Goal: Task Accomplishment & Management: Manage account settings

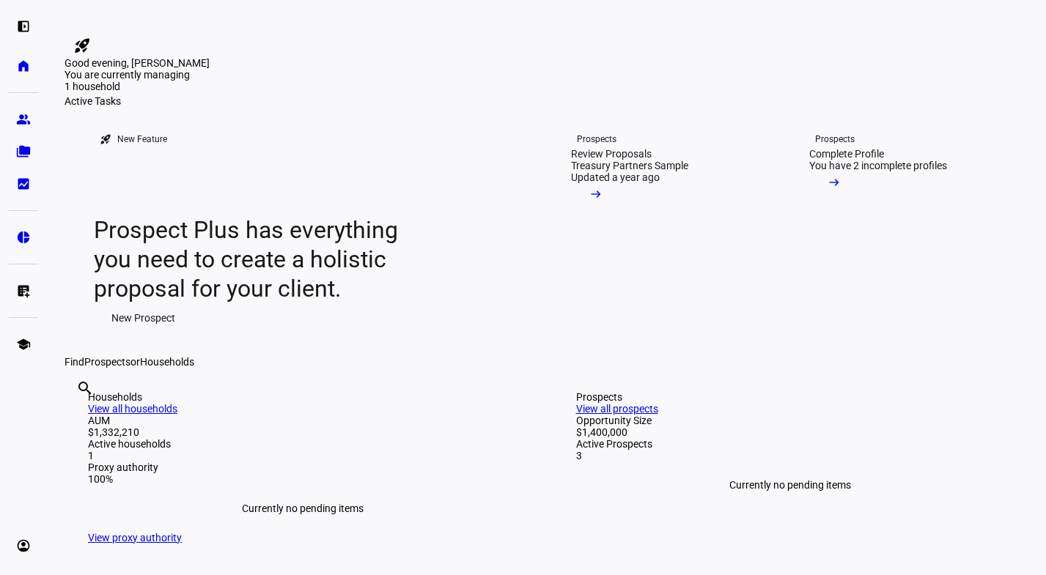
click at [4, 259] on div "left_panel_open home Home Advisors group Prospects folder_copy Households bid_l…" at bounding box center [23, 287] width 47 height 575
click at [928, 171] on div "You have 2 incomplete profiles" at bounding box center [878, 166] width 138 height 12
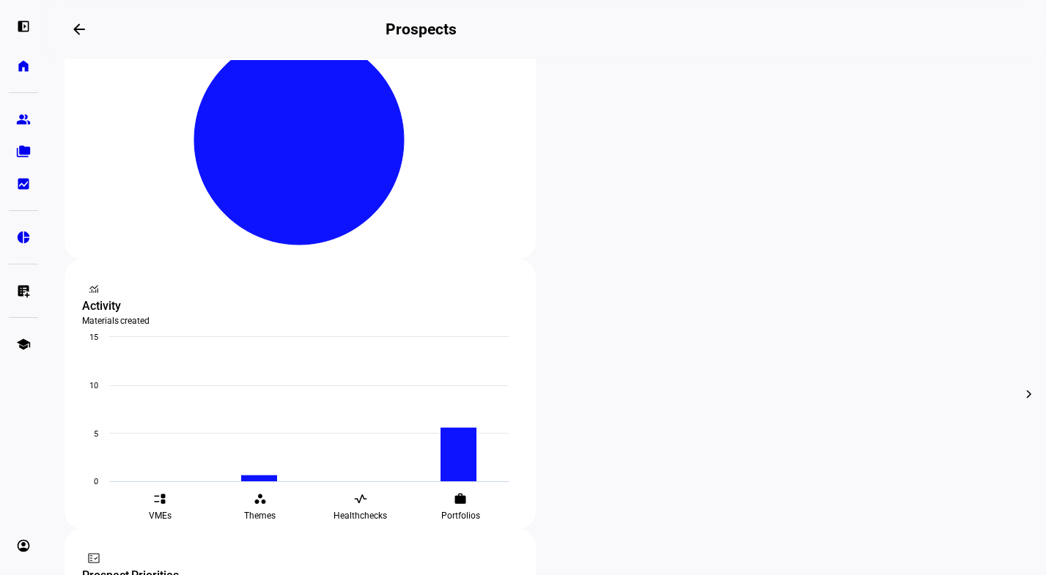
scroll to position [358, 0]
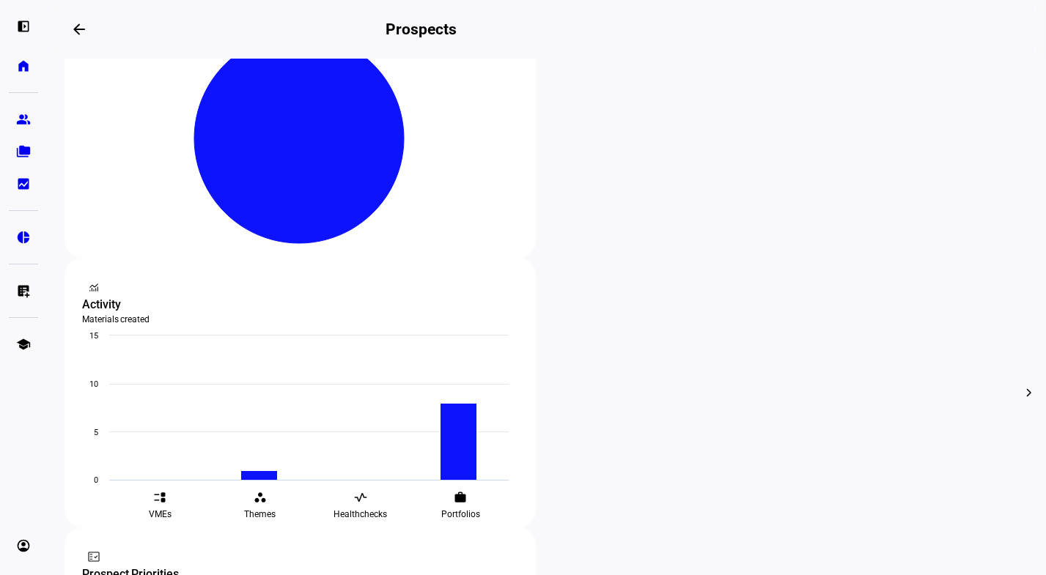
click at [316, 212] on span "Edit" at bounding box center [309, 218] width 18 height 12
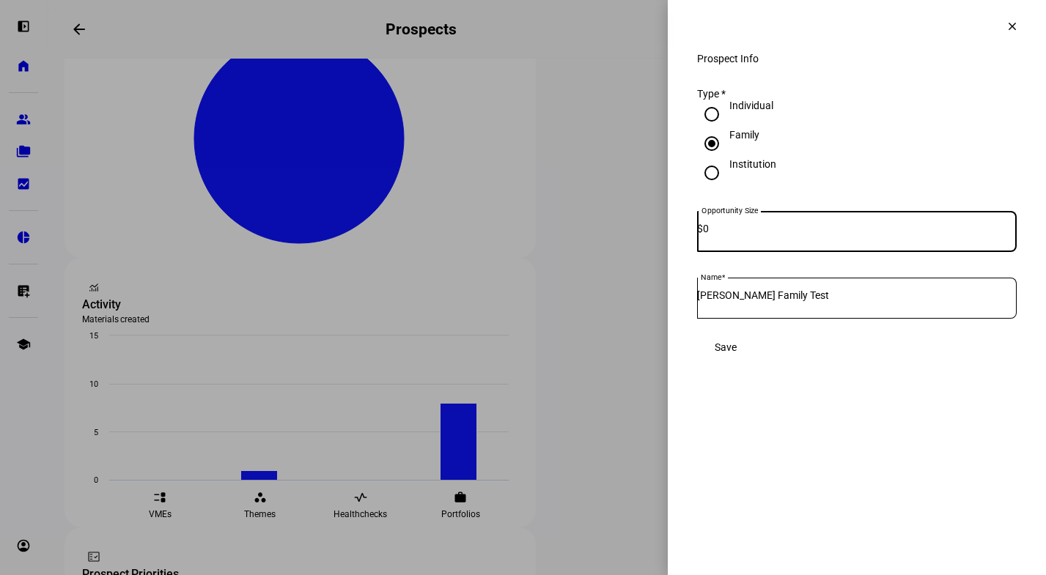
click at [1013, 26] on mat-icon "clear" at bounding box center [1011, 26] width 13 height 13
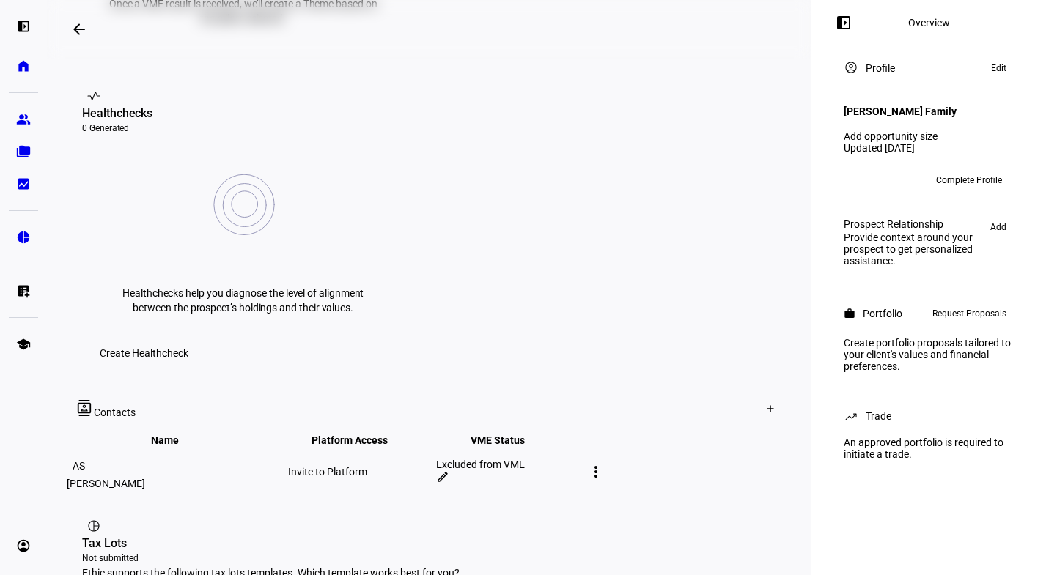
scroll to position [549, 0]
click at [449, 470] on mat-icon "edit" at bounding box center [442, 476] width 13 height 13
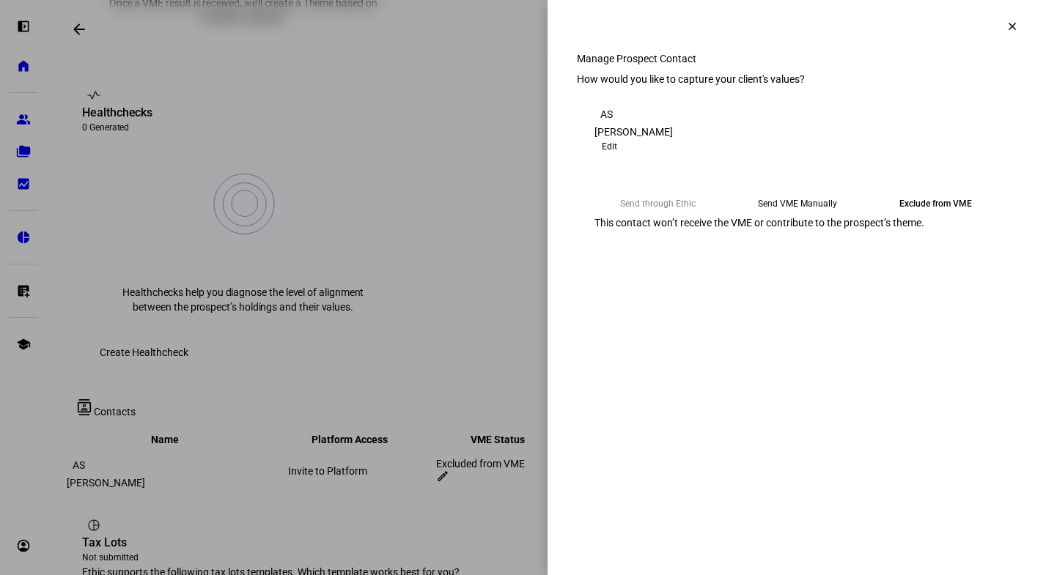
click at [617, 155] on span "Edit" at bounding box center [609, 147] width 15 height 18
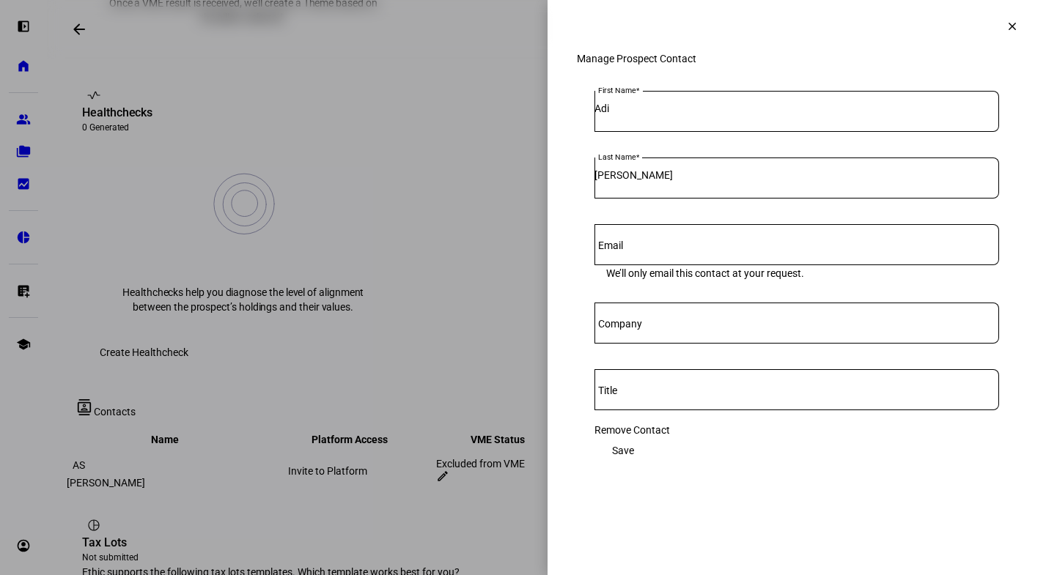
click at [698, 248] on input "Email" at bounding box center [796, 242] width 404 height 12
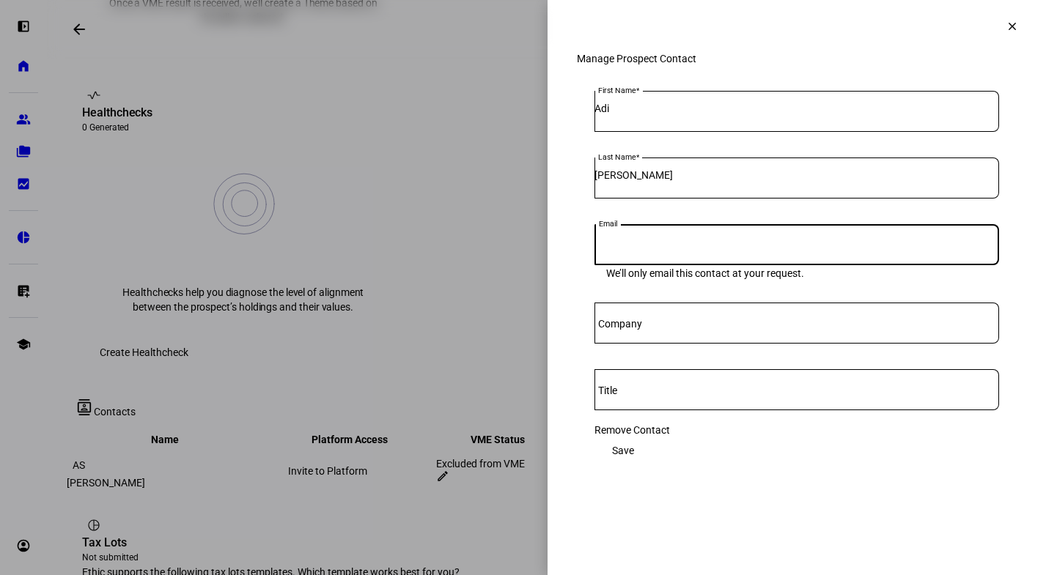
paste input "a.leist.sharon@gmail.com"
type input "a.leist.sharon@gmail.com"
click at [634, 458] on span "Save" at bounding box center [623, 450] width 22 height 29
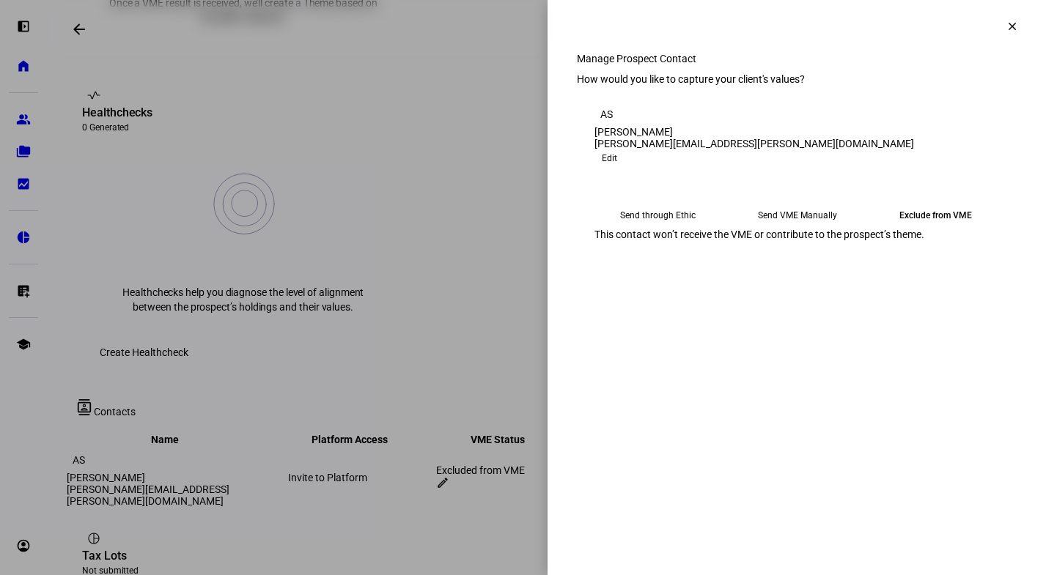
click at [676, 229] on eth-mega-radio-button "Send through Ethic" at bounding box center [657, 215] width 127 height 26
click at [797, 224] on eth-mega-radio-button "Send VME Manually" at bounding box center [795, 215] width 127 height 26
click at [688, 229] on eth-mega-radio-button "Send through Ethic" at bounding box center [657, 215] width 127 height 26
click at [683, 299] on span "Submit Preferences" at bounding box center [638, 284] width 89 height 29
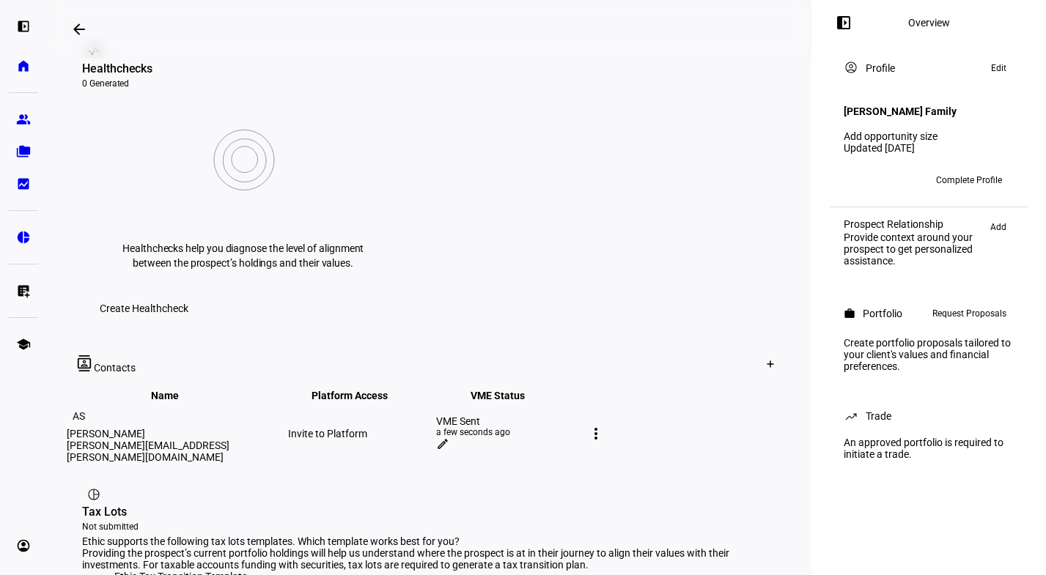
scroll to position [597, 0]
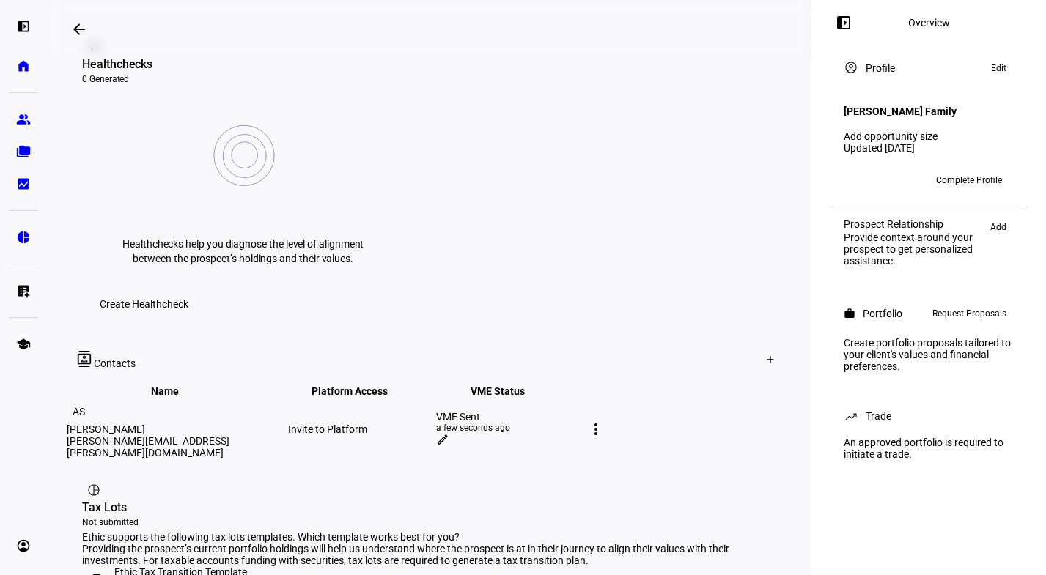
click at [604, 421] on mat-icon "more_vert" at bounding box center [596, 430] width 18 height 18
click at [753, 237] on div at bounding box center [523, 287] width 1046 height 575
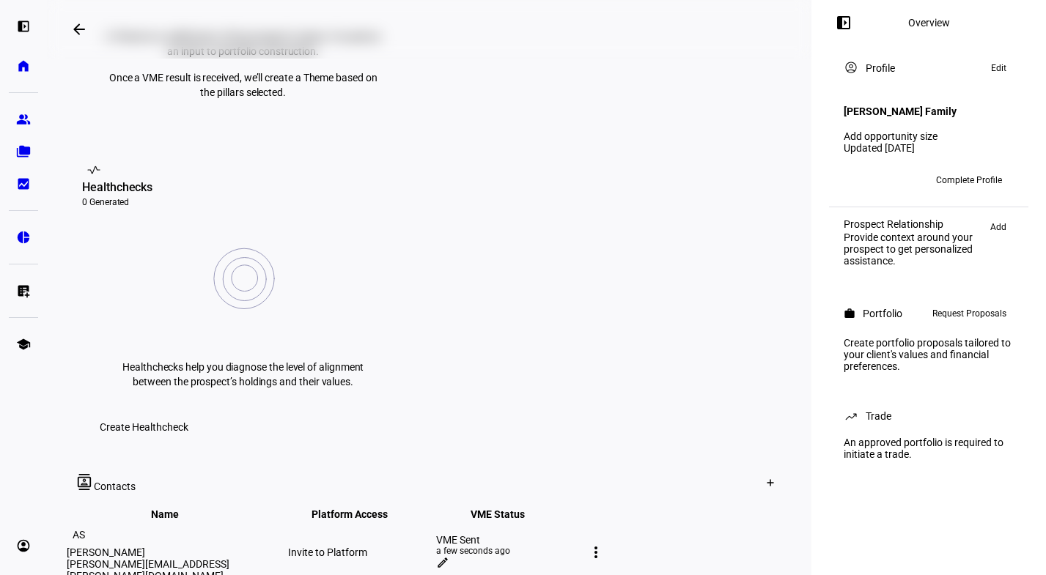
scroll to position [475, 0]
click at [461, 350] on div "Sent a few seconds ago" at bounding box center [432, 350] width 113 height 12
click at [449, 555] on mat-icon "edit" at bounding box center [442, 561] width 13 height 13
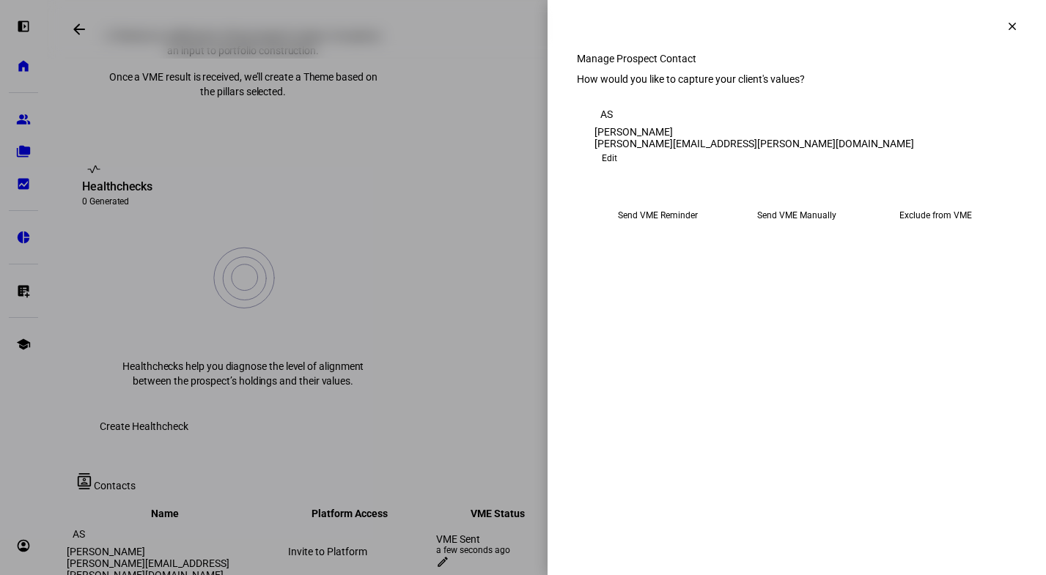
click at [810, 229] on eth-mega-radio-button "Send VME Manually" at bounding box center [796, 215] width 127 height 26
click at [645, 264] on span "Copy Link" at bounding box center [625, 251] width 39 height 23
click at [1013, 21] on mat-icon "clear" at bounding box center [1011, 26] width 13 height 13
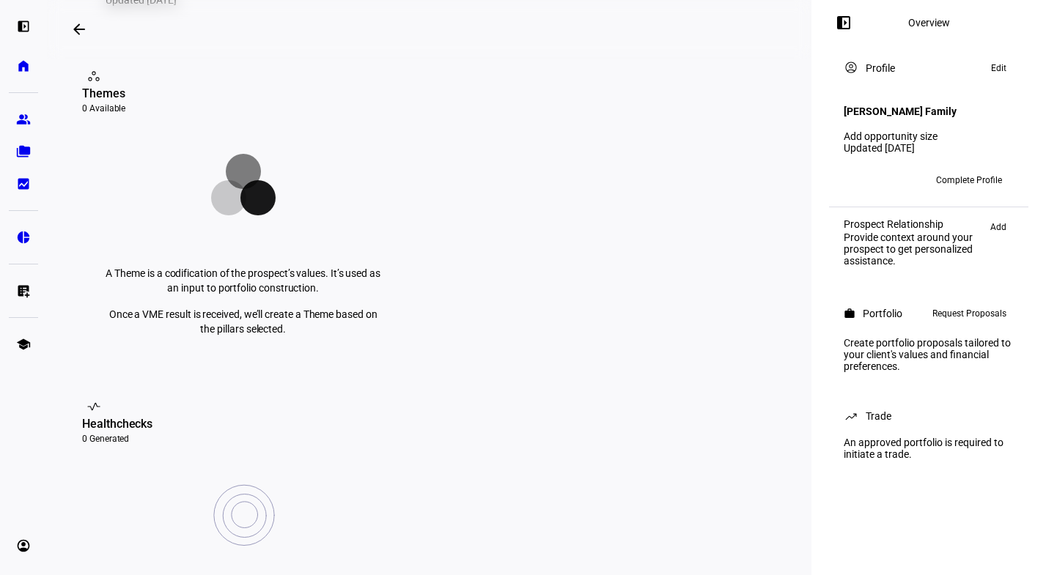
scroll to position [0, 0]
